Goal: Task Accomplishment & Management: Complete application form

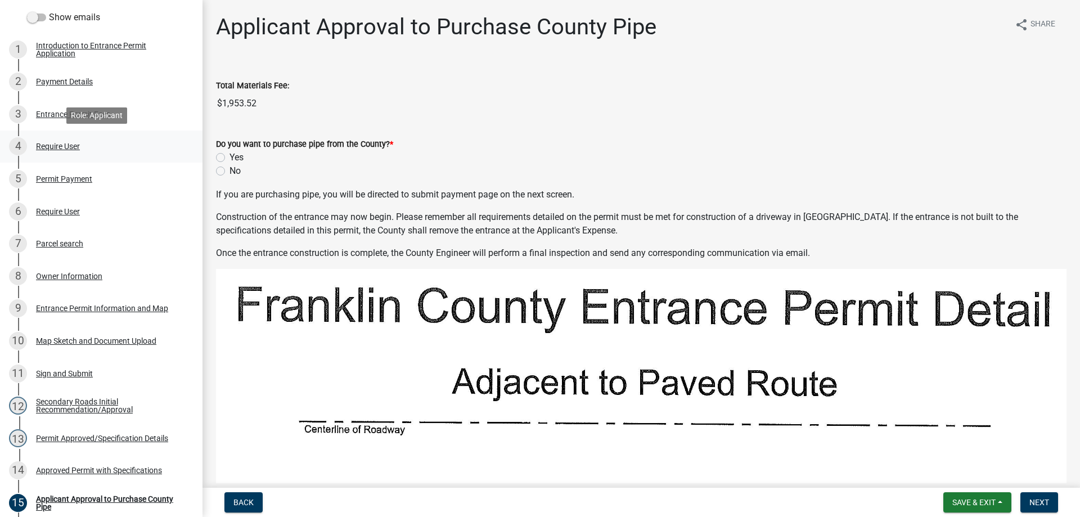
scroll to position [169, 0]
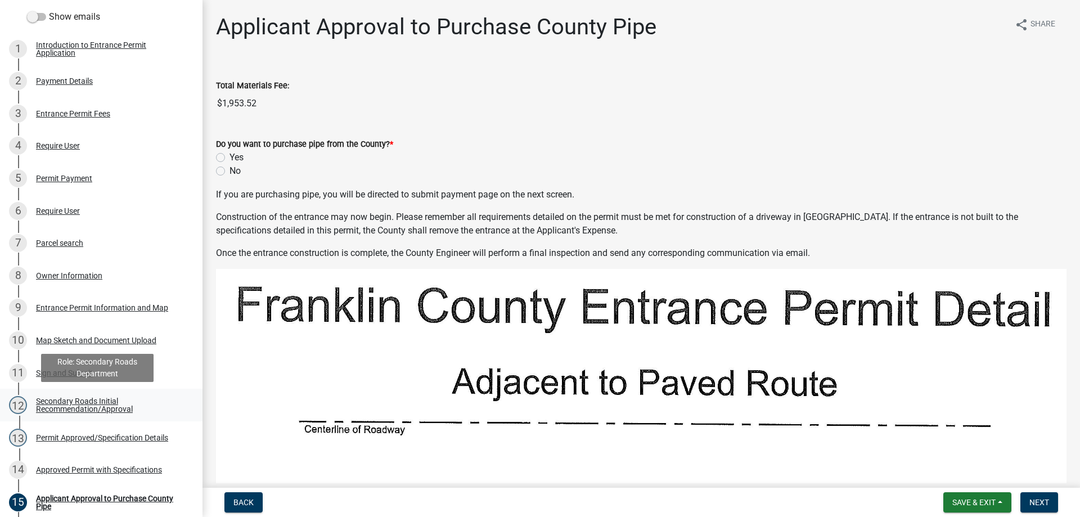
click at [87, 403] on div "Secondary Roads Initial Recommendation/Approval" at bounding box center [110, 405] width 148 height 16
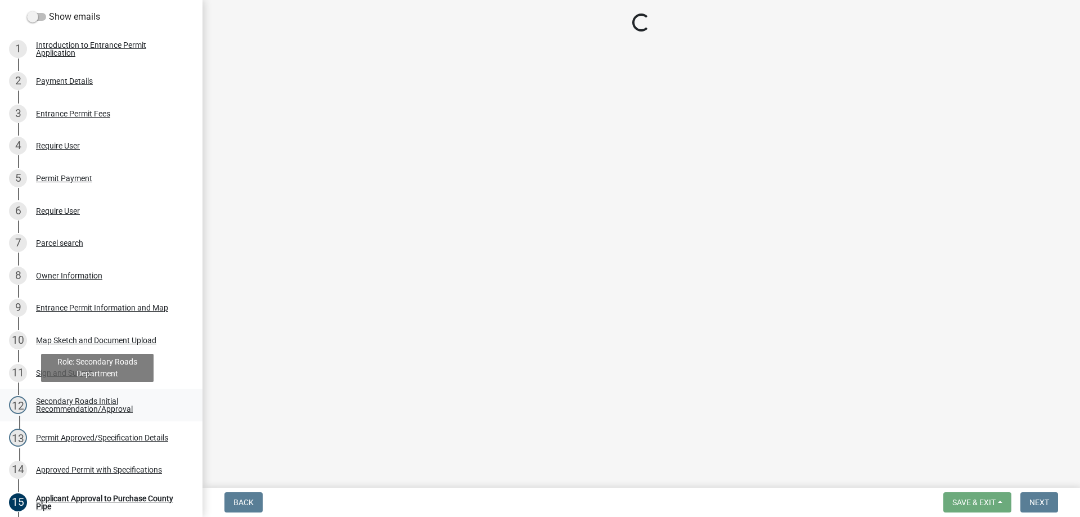
select select "eeee9d6c-fb7c-49be-976e-f114c001b6fa"
select select "30071552-109a-46c1-8d28-3f8ddbfc2ca7"
select select "67b5523f-b695-4451-84c2-e4904f619367"
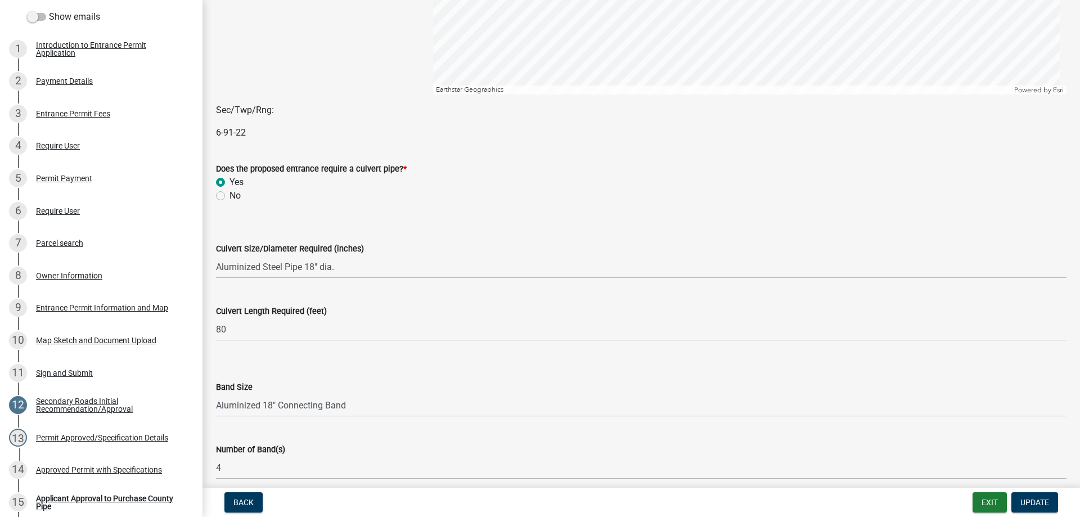
scroll to position [394, 0]
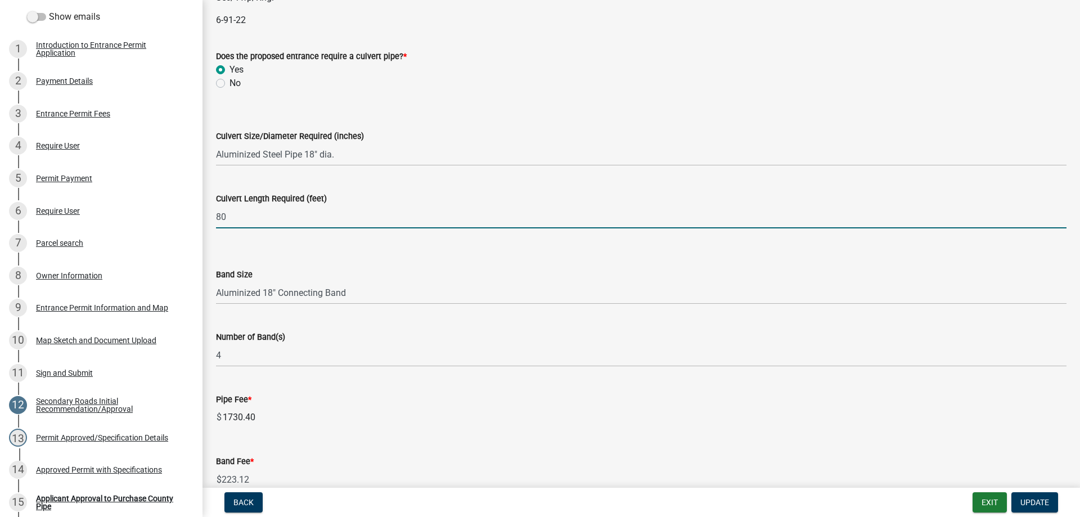
drag, startPoint x: 246, startPoint y: 219, endPoint x: 213, endPoint y: 219, distance: 33.2
click at [213, 219] on div "Culvert Length Required (feet) 80" at bounding box center [641, 202] width 867 height 52
type input "40"
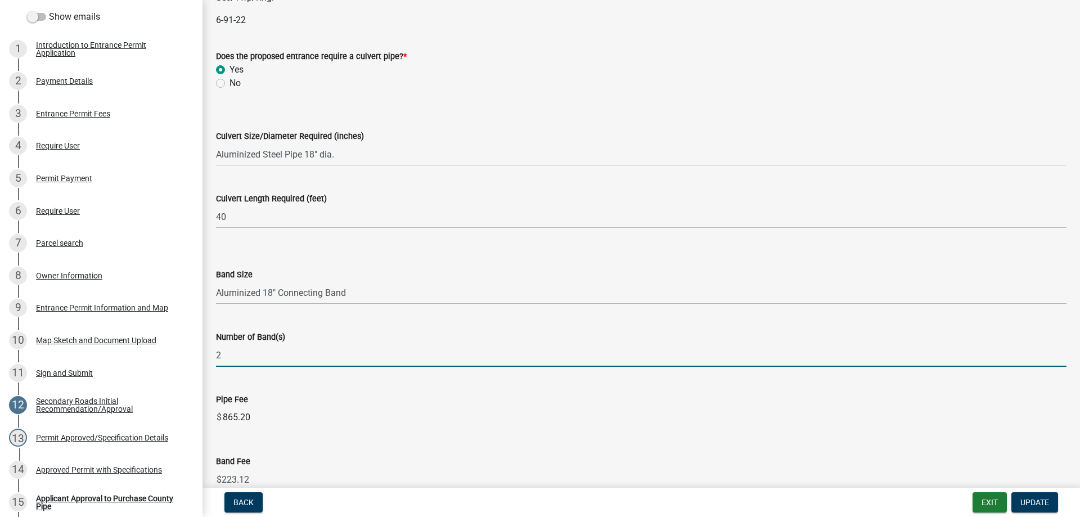
type input "2"
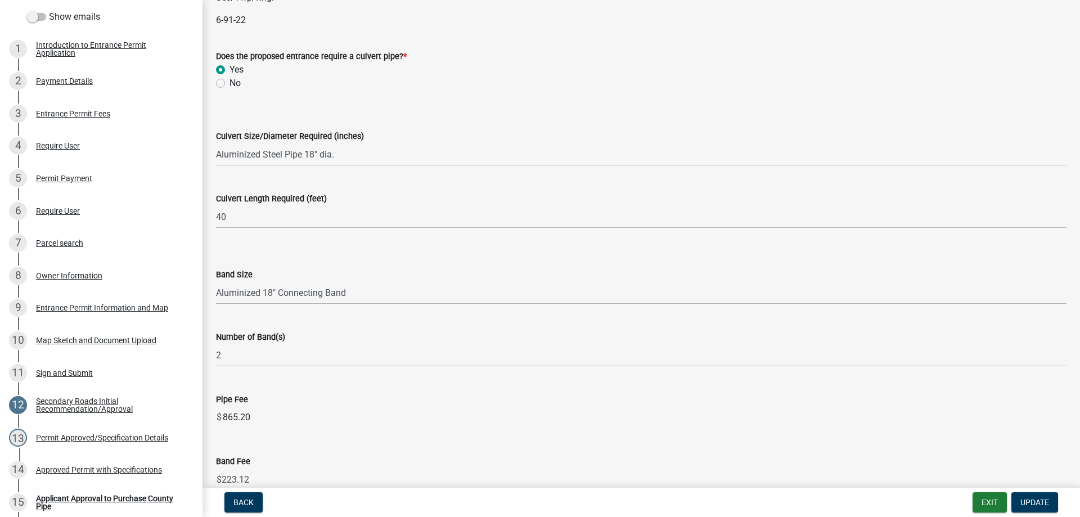
type input "111.56"
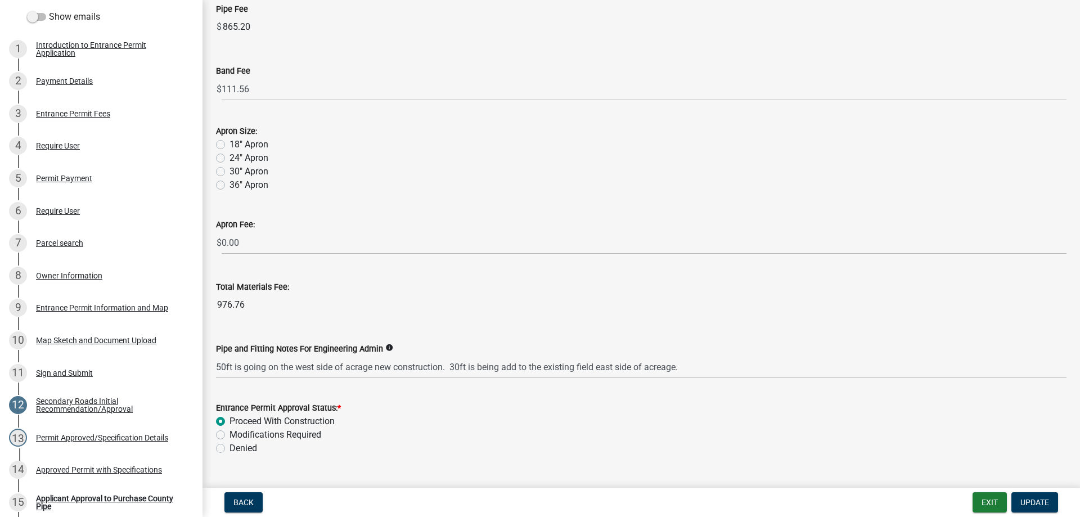
scroll to position [787, 0]
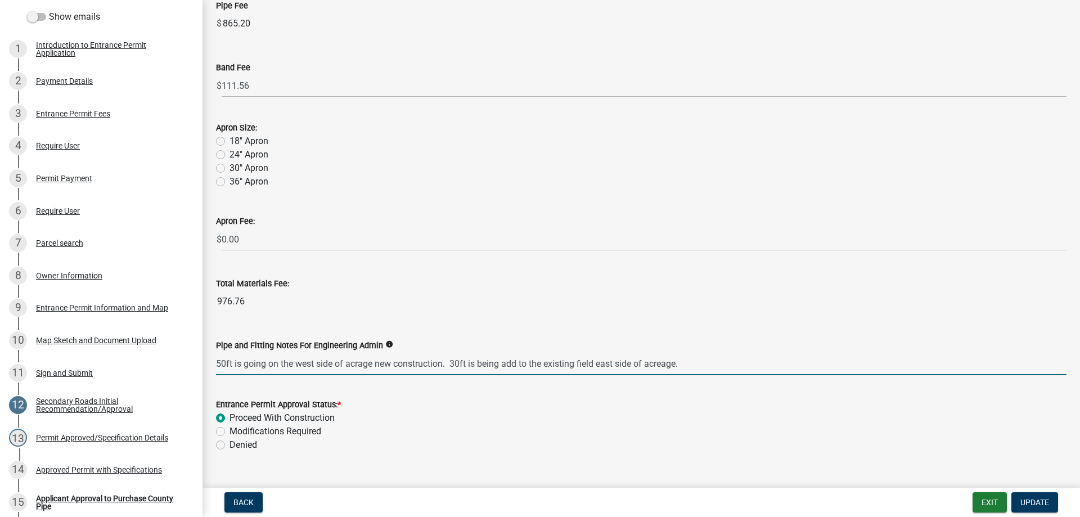
click at [458, 362] on input "50ft is going on the west side of acrage new construction. 30ft is being add to…" at bounding box center [641, 363] width 850 height 23
click at [224, 363] on input "50ft is going on the west side of acrage new construction. 40ft is being add to…" at bounding box center [641, 363] width 850 height 23
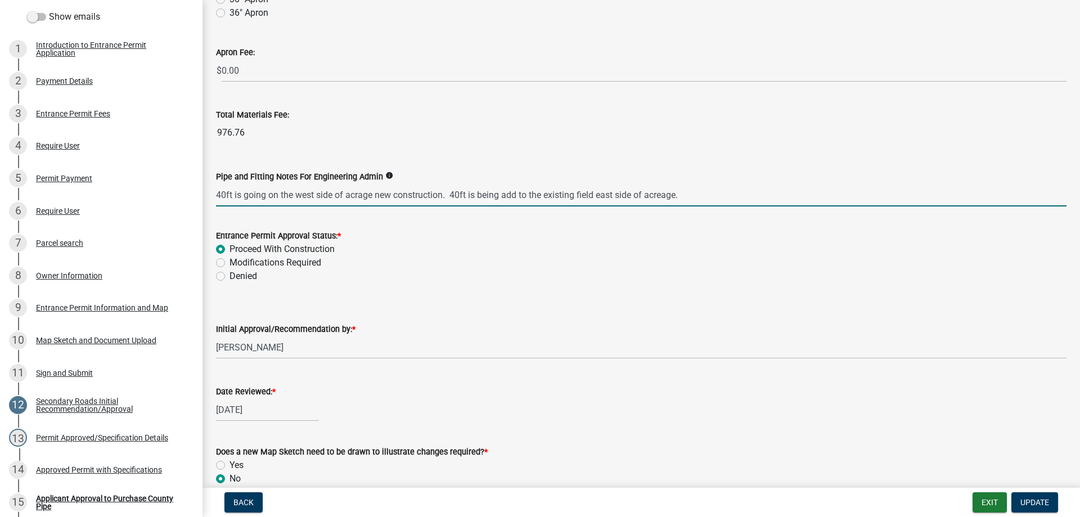
scroll to position [1012, 0]
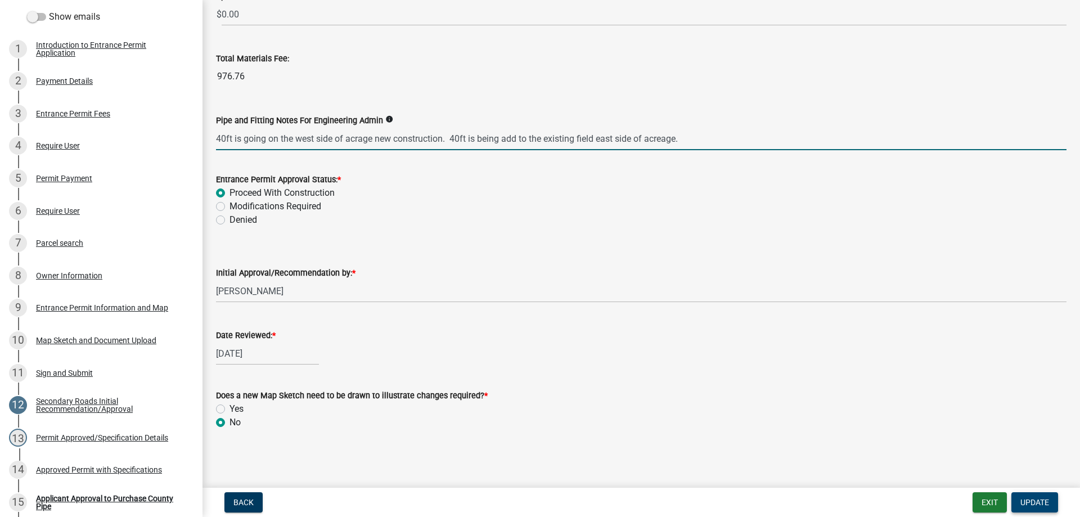
type input "40ft is going on the west side of acrage new construction. 40ft is being add to…"
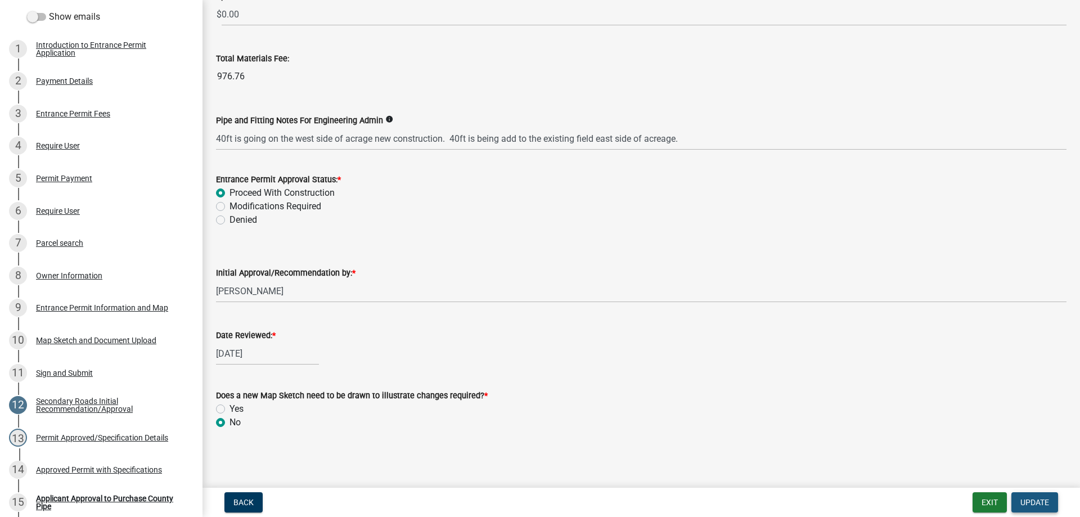
click at [1040, 502] on span "Update" at bounding box center [1034, 502] width 29 height 9
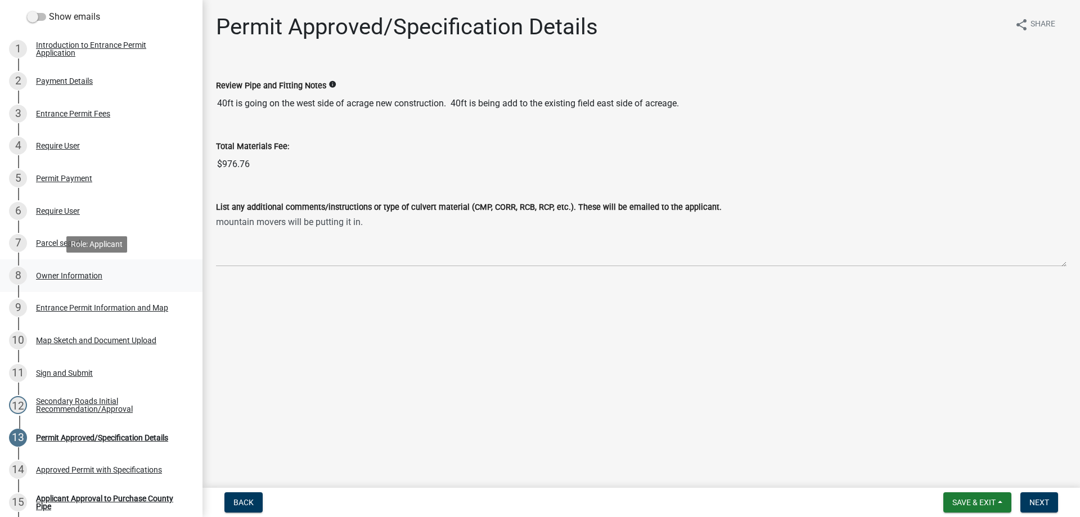
click at [61, 272] on div "Owner Information" at bounding box center [69, 276] width 66 height 8
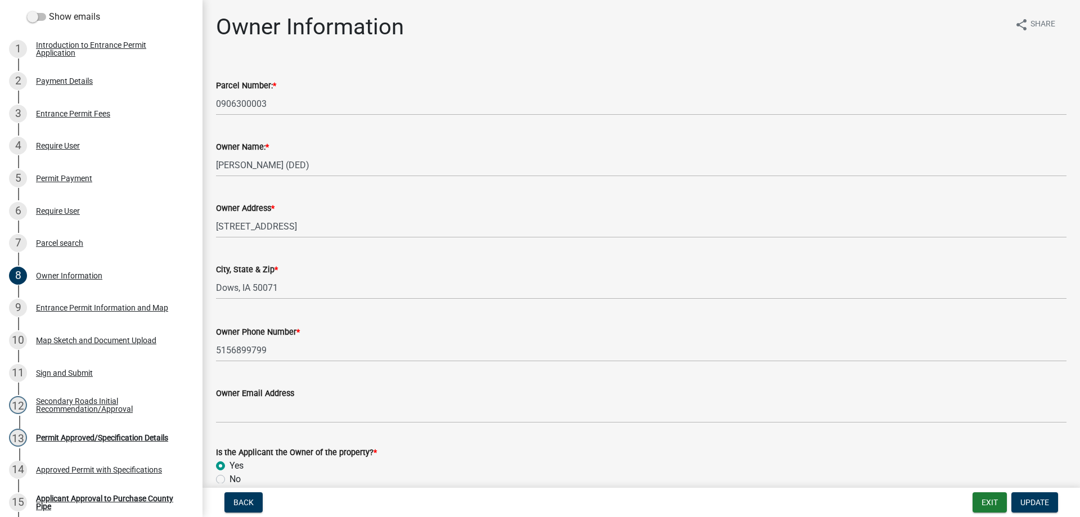
scroll to position [56, 0]
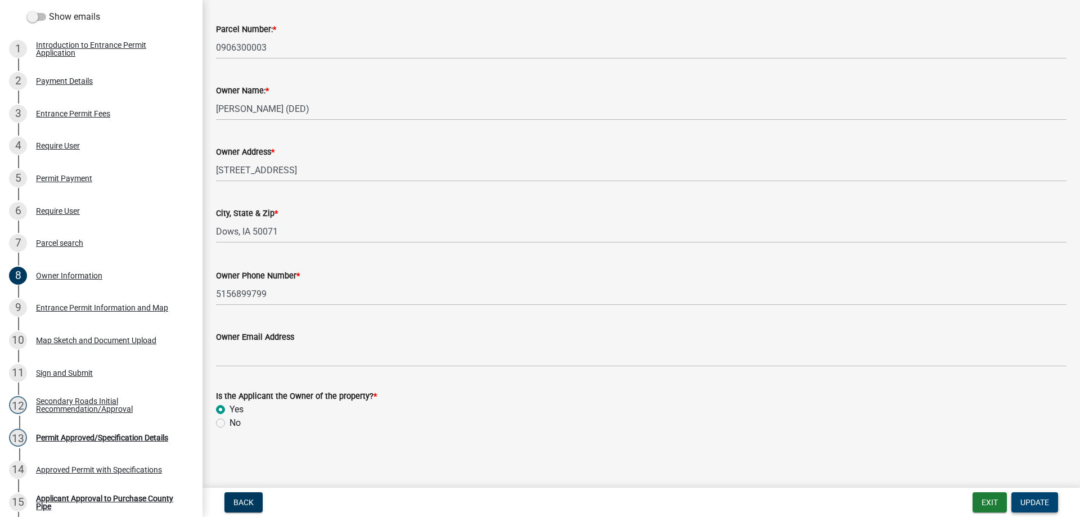
click at [1034, 498] on span "Update" at bounding box center [1034, 502] width 29 height 9
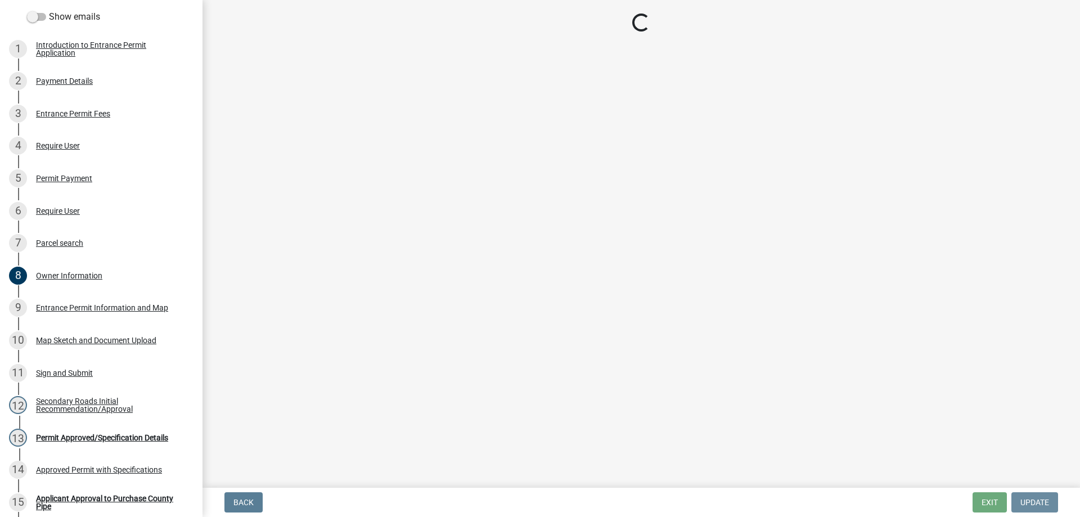
scroll to position [0, 0]
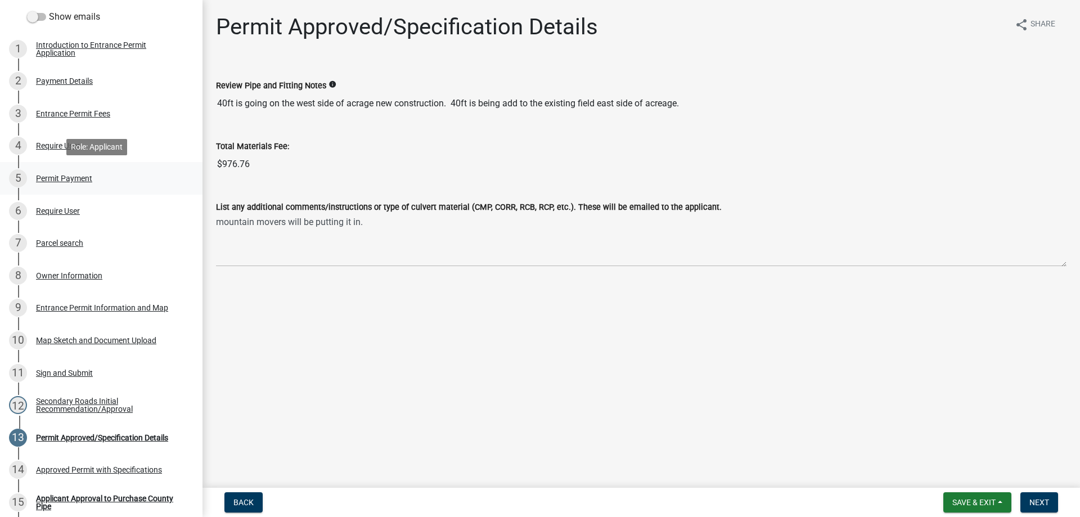
click at [55, 177] on div "Permit Payment" at bounding box center [64, 178] width 56 height 8
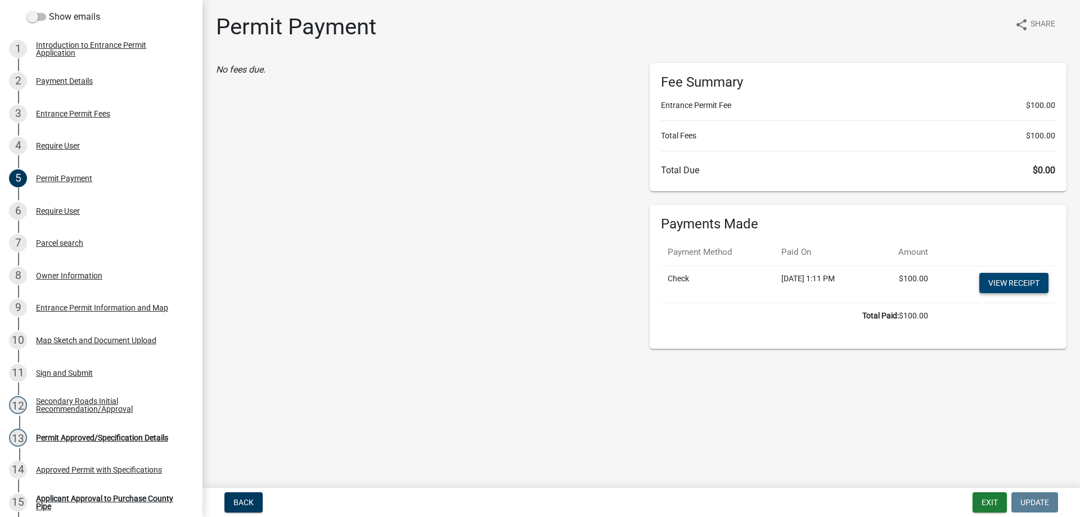
click at [1022, 281] on link "View receipt" at bounding box center [1013, 283] width 69 height 20
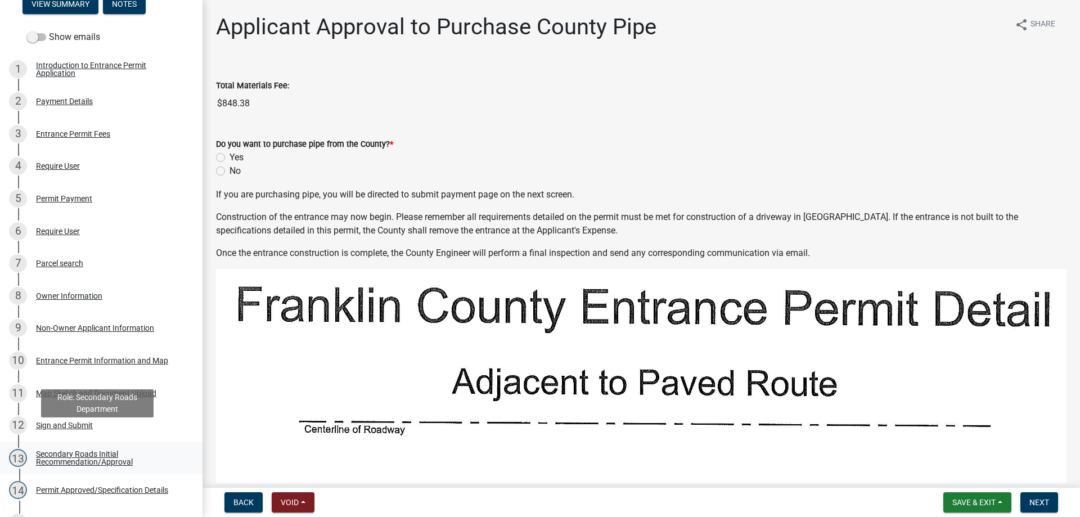
scroll to position [169, 0]
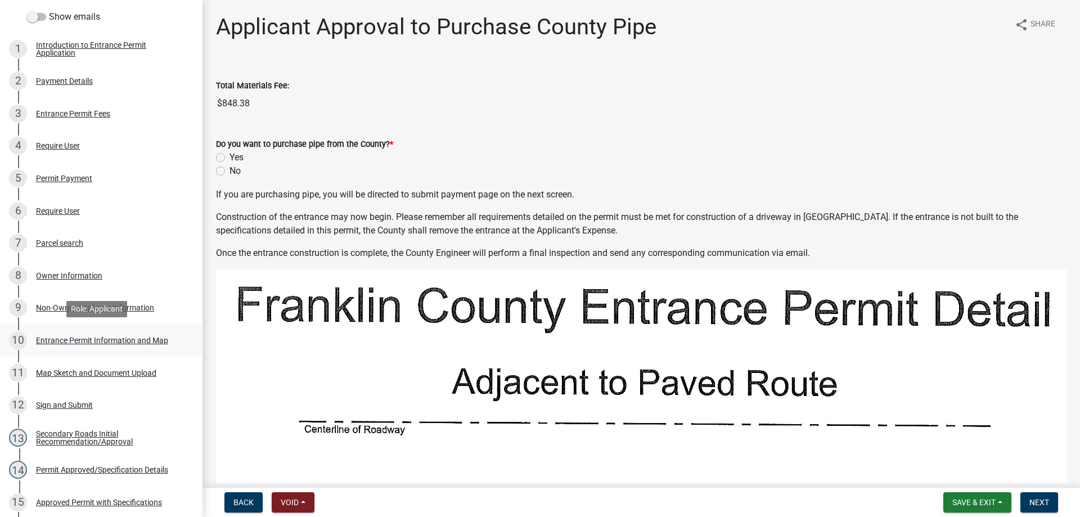
click at [104, 337] on div "Entrance Permit Information and Map" at bounding box center [102, 340] width 132 height 8
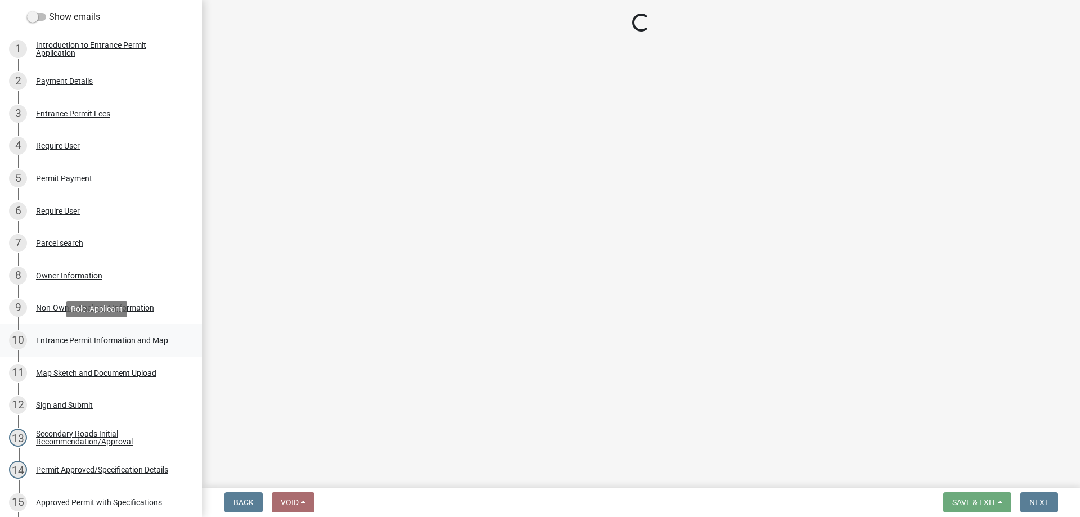
select select "d6ab8776-e0d8-4f73-9172-5539bc2e37de"
select select "a7a3f820-d290-4b67-8d40-664b1260eb6c"
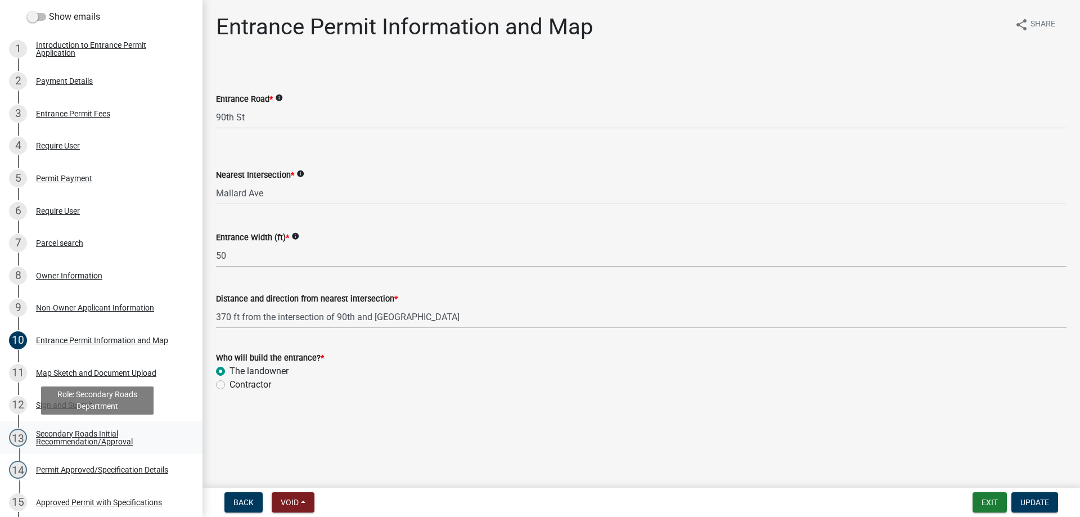
click at [75, 431] on div "Secondary Roads Initial Recommendation/Approval" at bounding box center [110, 438] width 148 height 16
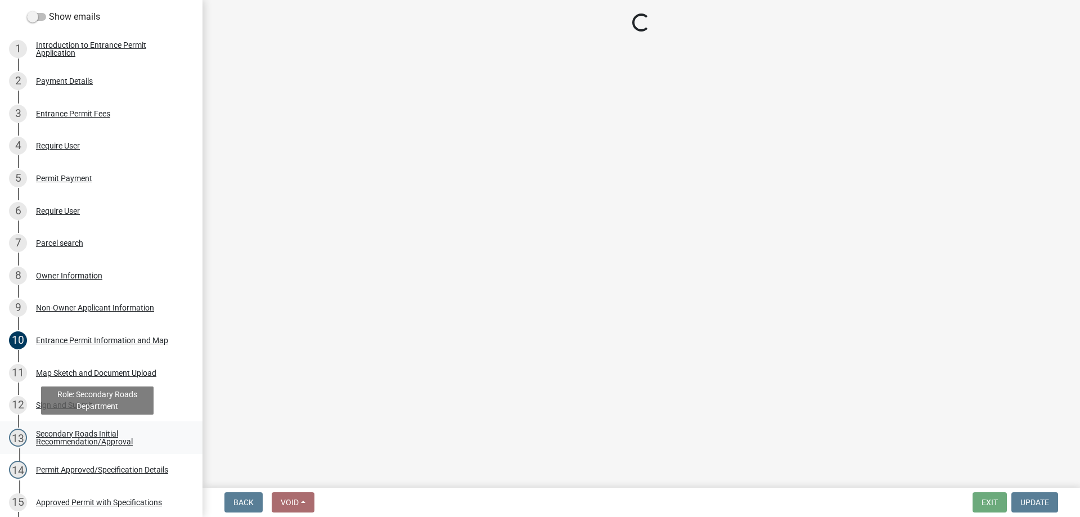
select select "eeee9d6c-fb7c-49be-976e-f114c001b6fa"
select select "30071552-109a-46c1-8d28-3f8ddbfc2ca7"
select select "67b5523f-b695-4451-84c2-e4904f619367"
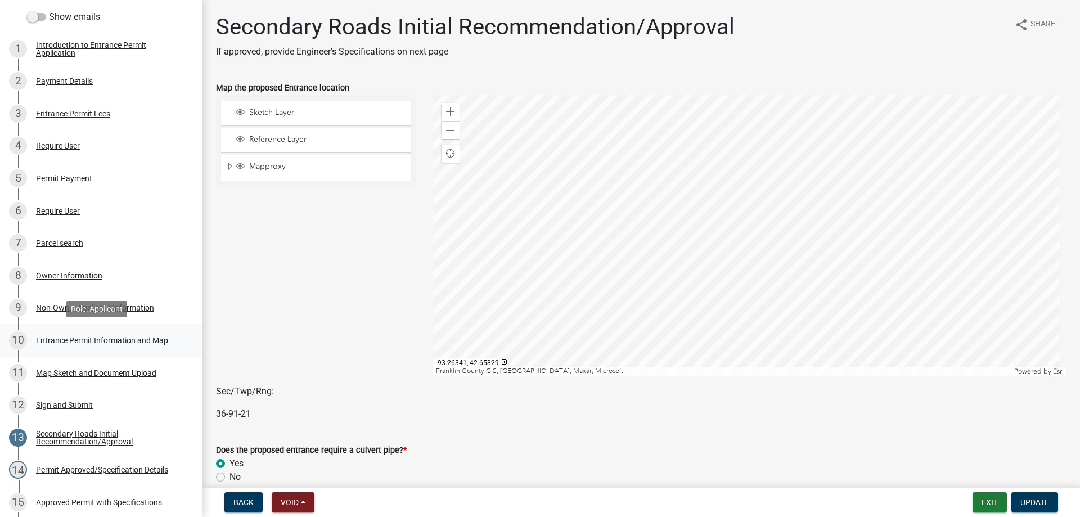
click at [83, 337] on div "Entrance Permit Information and Map" at bounding box center [102, 340] width 132 height 8
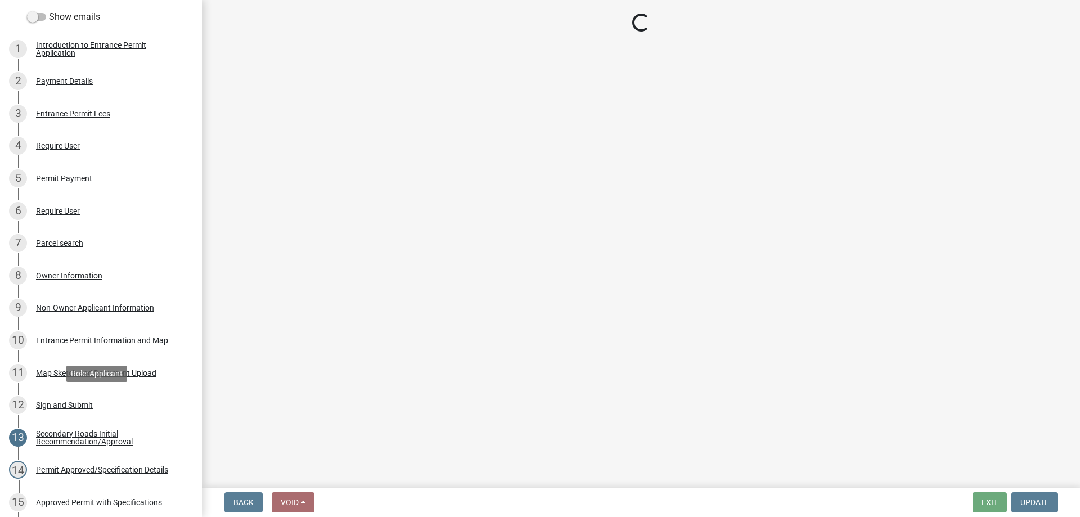
select select "d6ab8776-e0d8-4f73-9172-5539bc2e37de"
select select "a7a3f820-d290-4b67-8d40-664b1260eb6c"
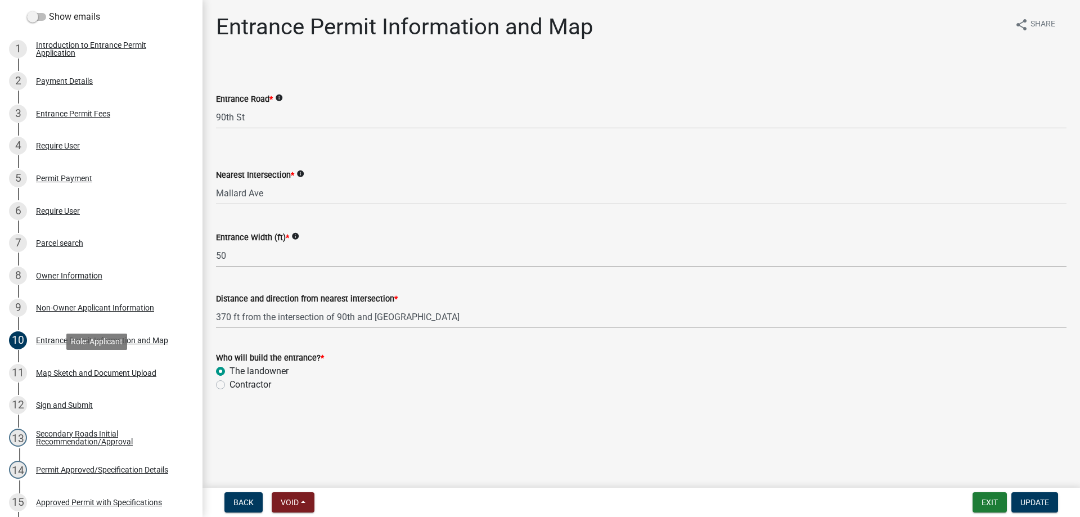
click at [93, 374] on div "Map Sketch and Document Upload" at bounding box center [96, 373] width 120 height 8
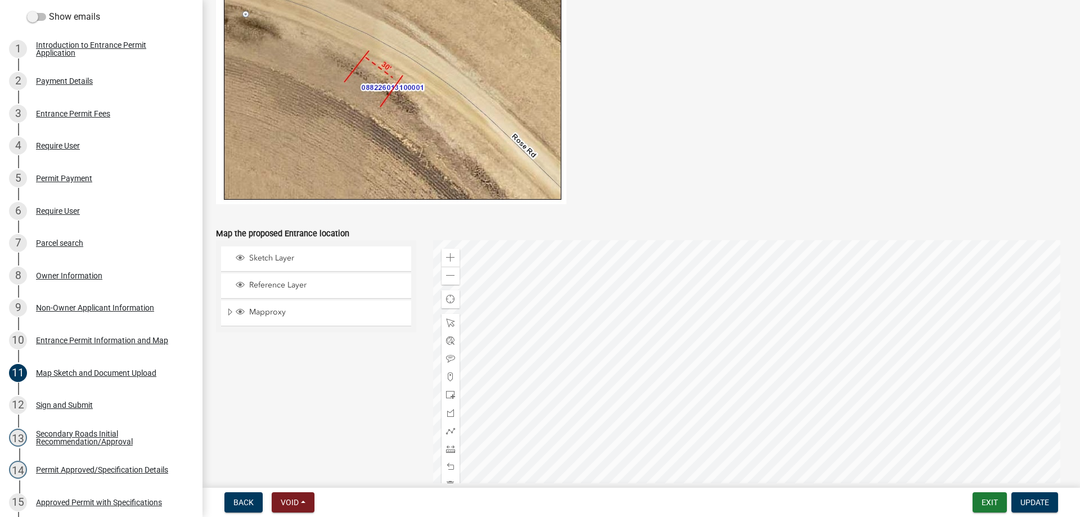
scroll to position [510, 0]
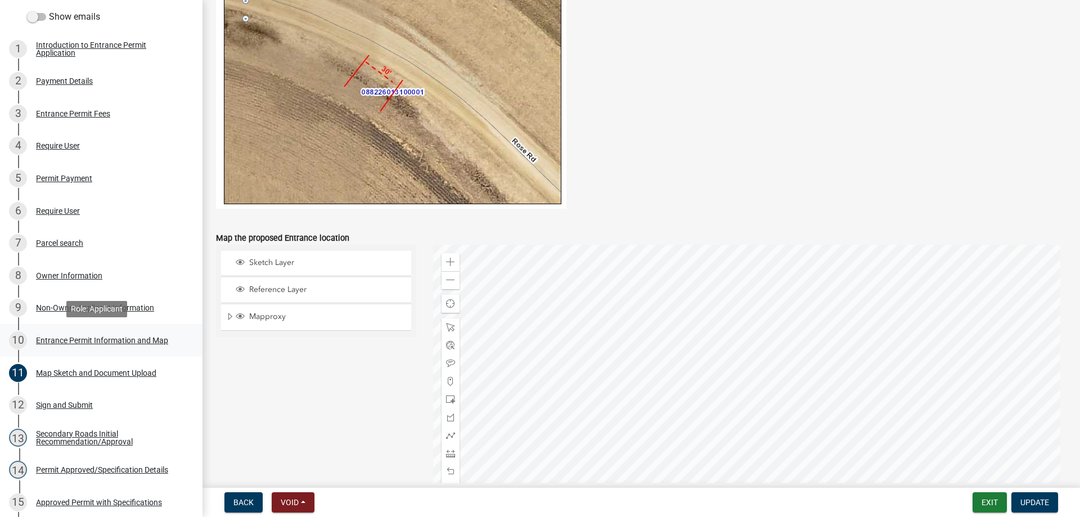
click at [89, 338] on div "Entrance Permit Information and Map" at bounding box center [102, 340] width 132 height 8
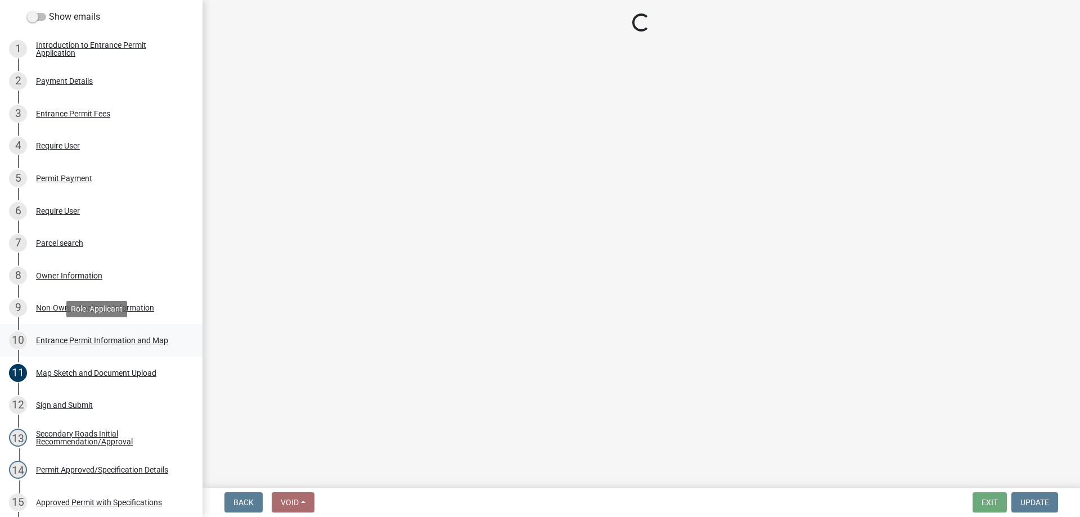
scroll to position [0, 0]
select select "d6ab8776-e0d8-4f73-9172-5539bc2e37de"
select select "a7a3f820-d290-4b67-8d40-664b1260eb6c"
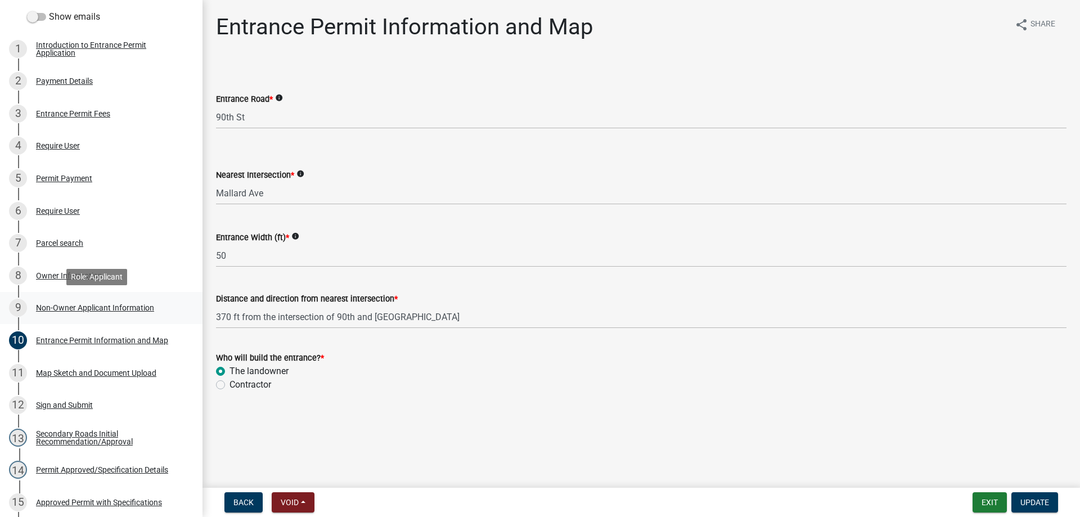
click at [89, 304] on div "Non-Owner Applicant Information" at bounding box center [95, 308] width 118 height 8
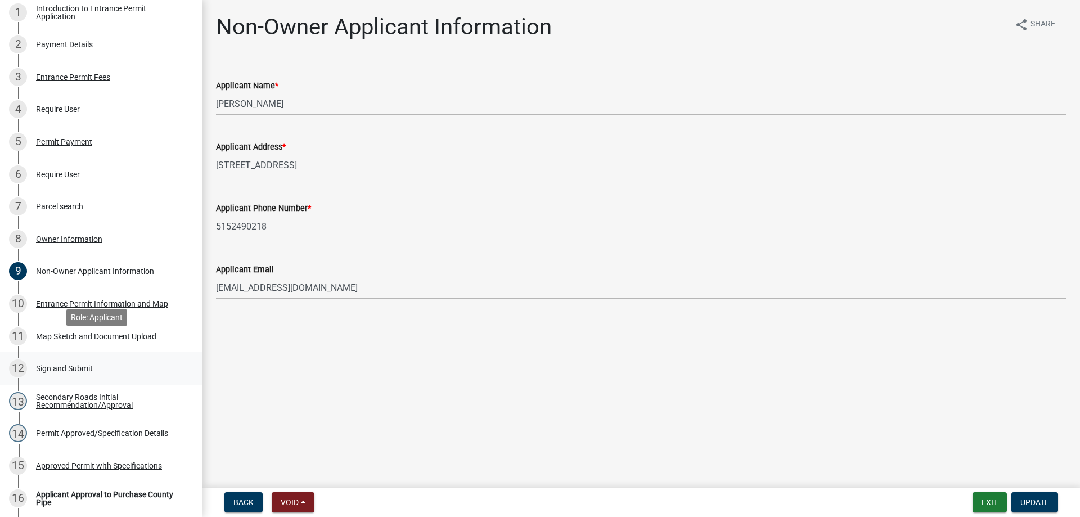
scroll to position [225, 0]
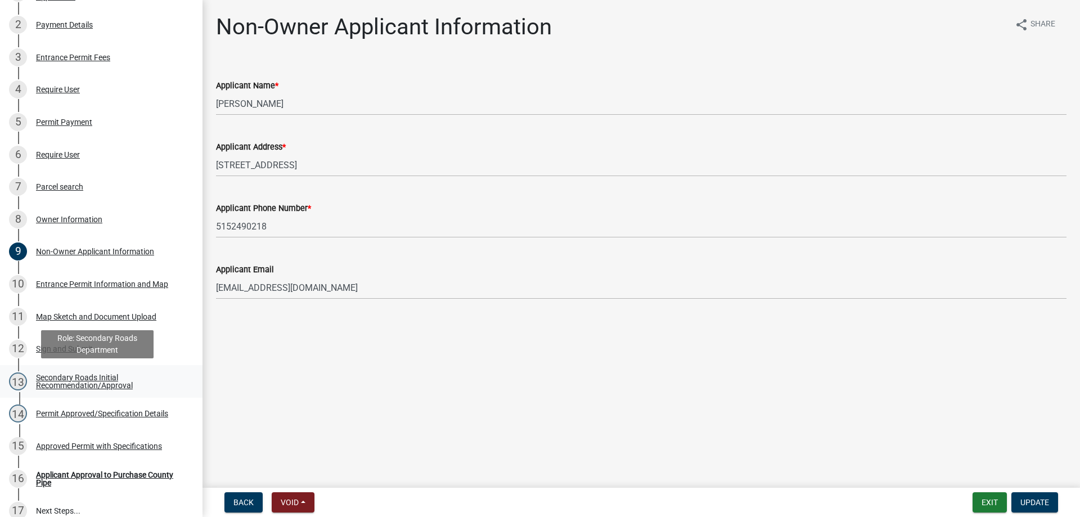
click at [65, 378] on div "Secondary Roads Initial Recommendation/Approval" at bounding box center [110, 381] width 148 height 16
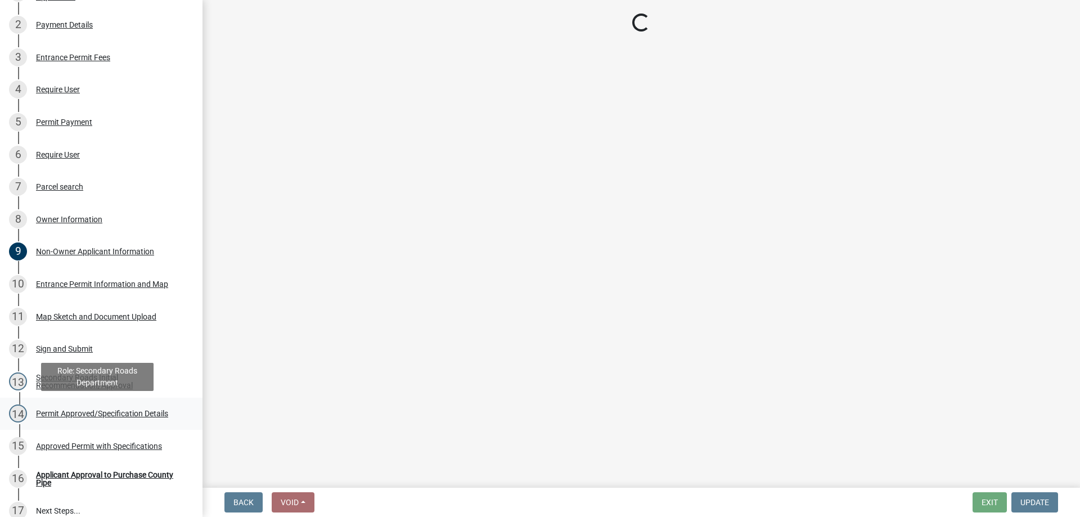
select select "eeee9d6c-fb7c-49be-976e-f114c001b6fa"
select select "30071552-109a-46c1-8d28-3f8ddbfc2ca7"
select select "67b5523f-b695-4451-84c2-e4904f619367"
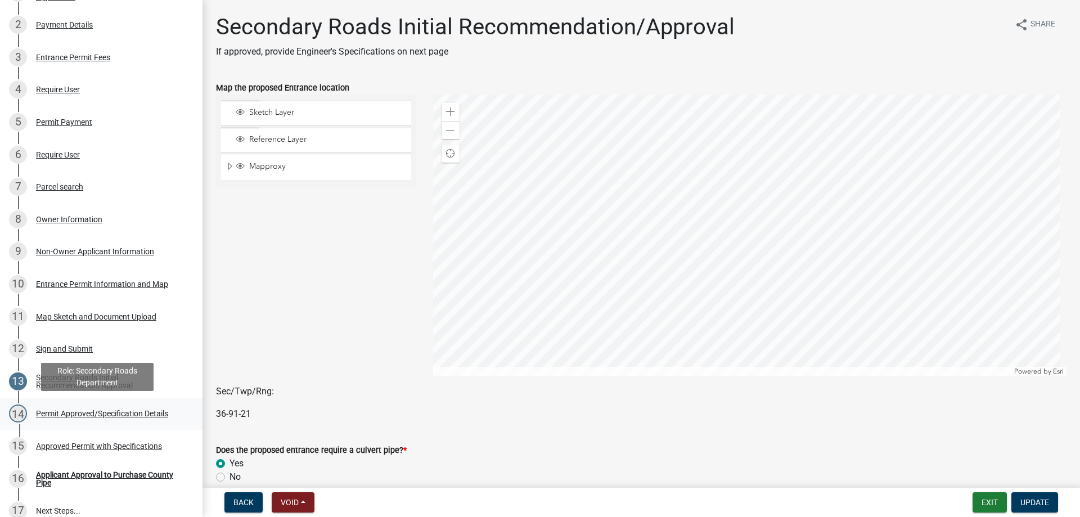
click at [112, 411] on div "Permit Approved/Specification Details" at bounding box center [102, 413] width 132 height 8
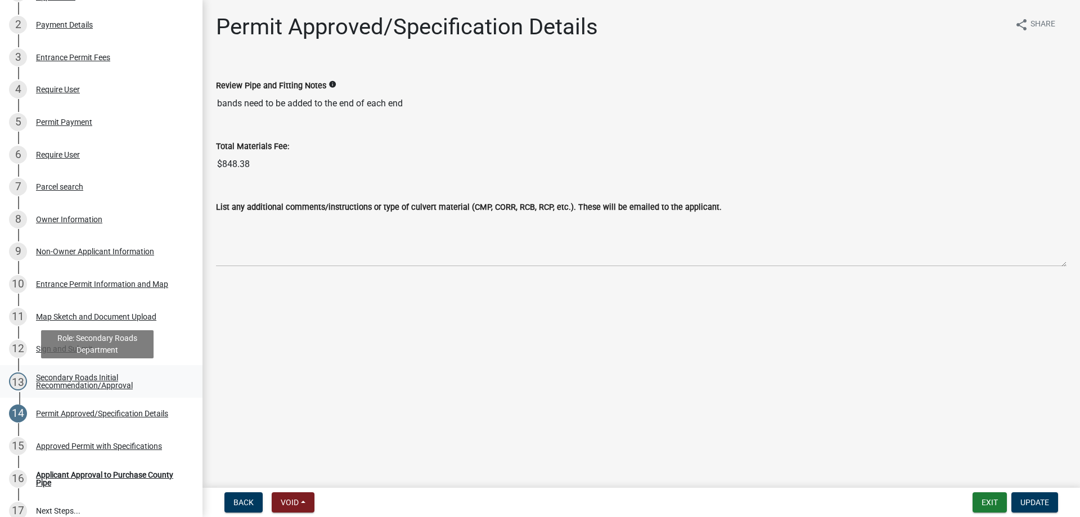
click at [85, 384] on div "Secondary Roads Initial Recommendation/Approval" at bounding box center [110, 381] width 148 height 16
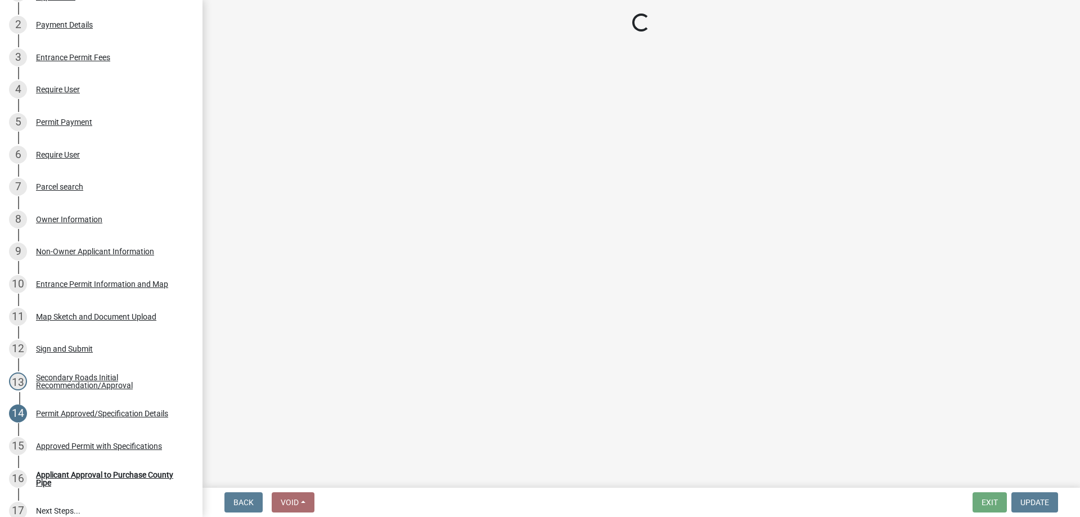
select select "eeee9d6c-fb7c-49be-976e-f114c001b6fa"
select select "30071552-109a-46c1-8d28-3f8ddbfc2ca7"
select select "67b5523f-b695-4451-84c2-e4904f619367"
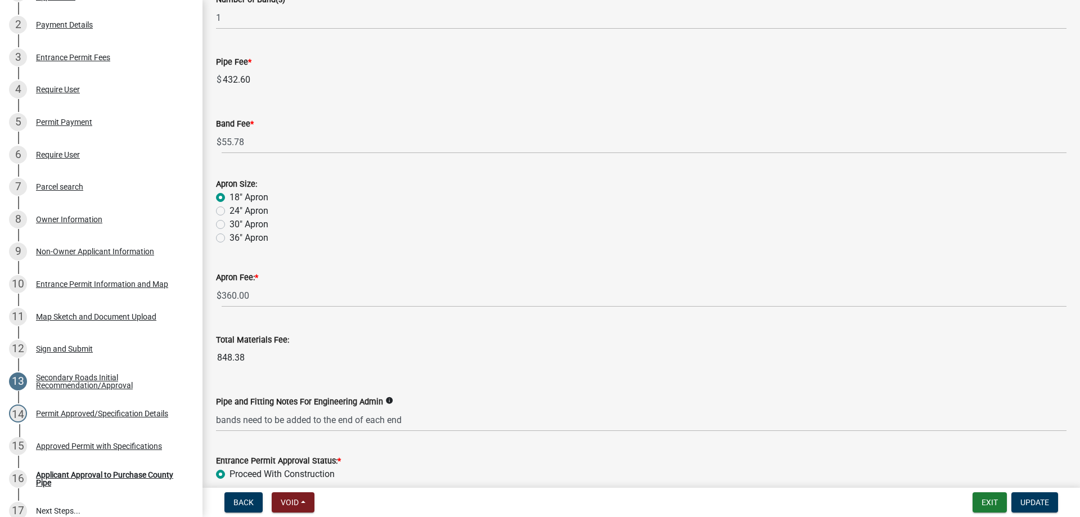
scroll to position [787, 0]
